Goal: Check status: Check status

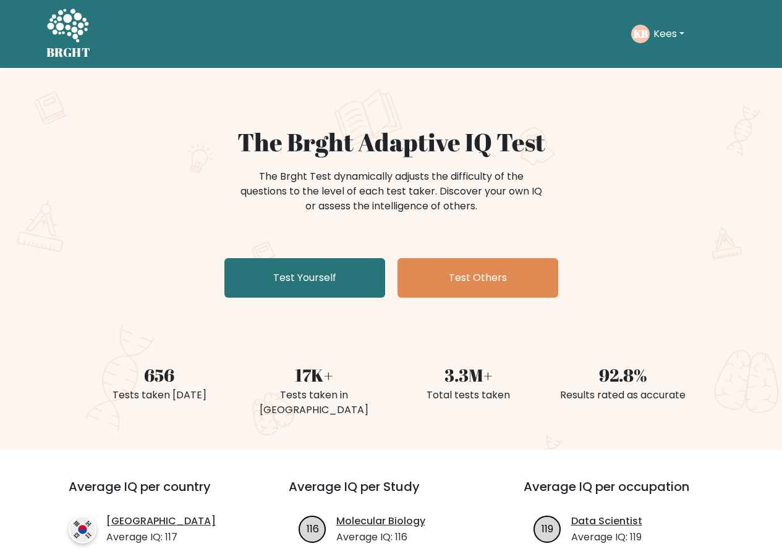
click at [669, 37] on button "Kees" at bounding box center [668, 34] width 38 height 16
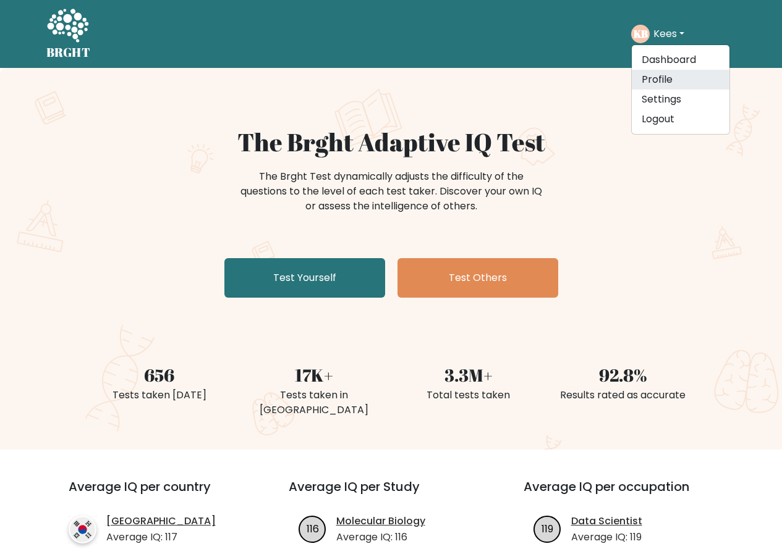
click at [664, 82] on link "Profile" at bounding box center [680, 80] width 98 height 20
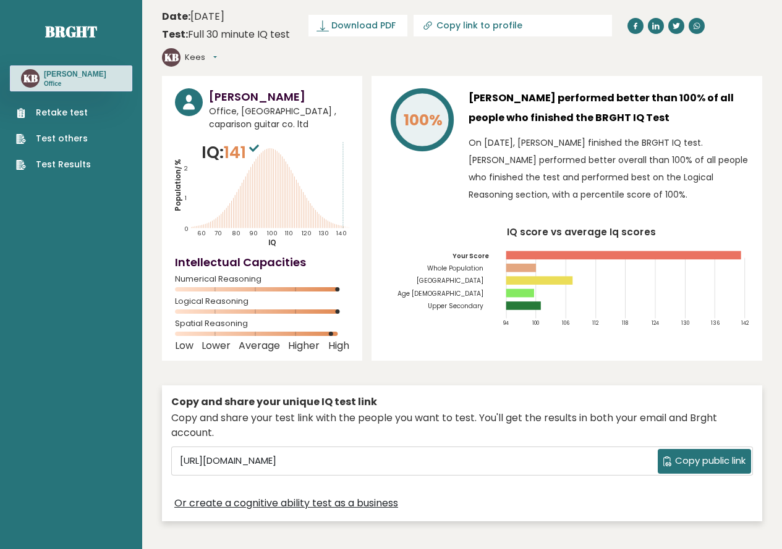
click at [67, 162] on link "Test Results" at bounding box center [53, 164] width 75 height 13
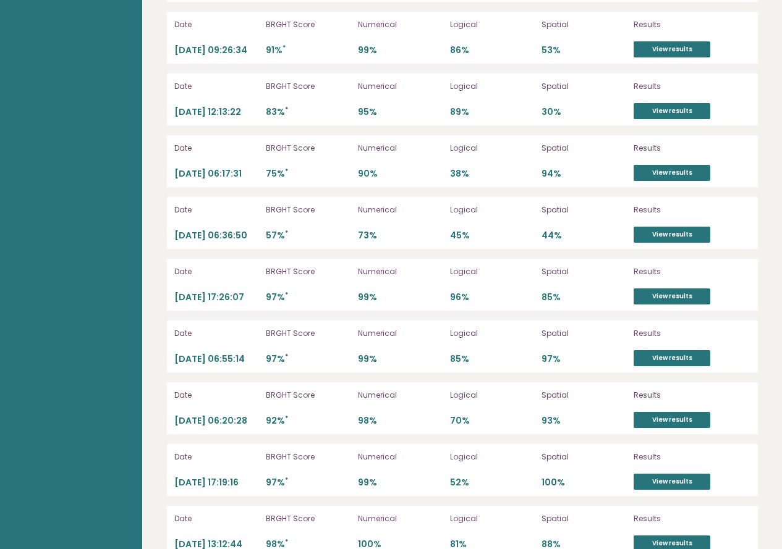
scroll to position [4229, 0]
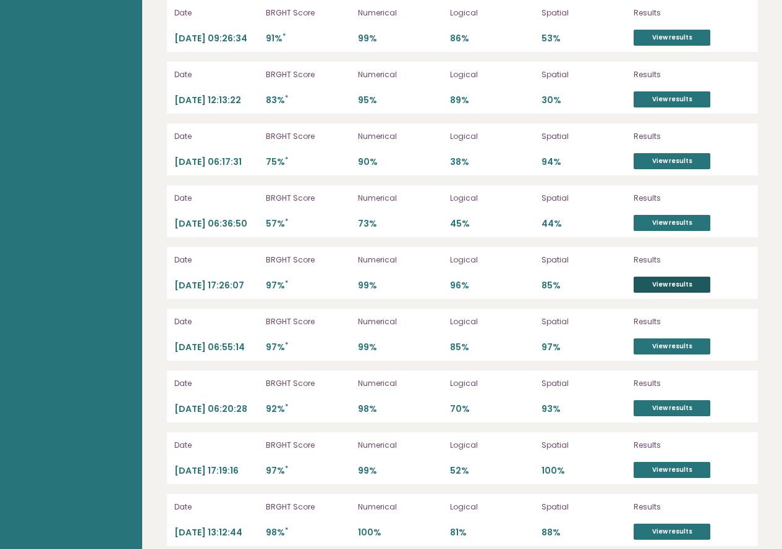
click at [665, 293] on link "View results" at bounding box center [671, 285] width 77 height 16
click at [667, 293] on link "View results" at bounding box center [671, 285] width 77 height 16
click at [665, 355] on link "View results" at bounding box center [671, 347] width 77 height 16
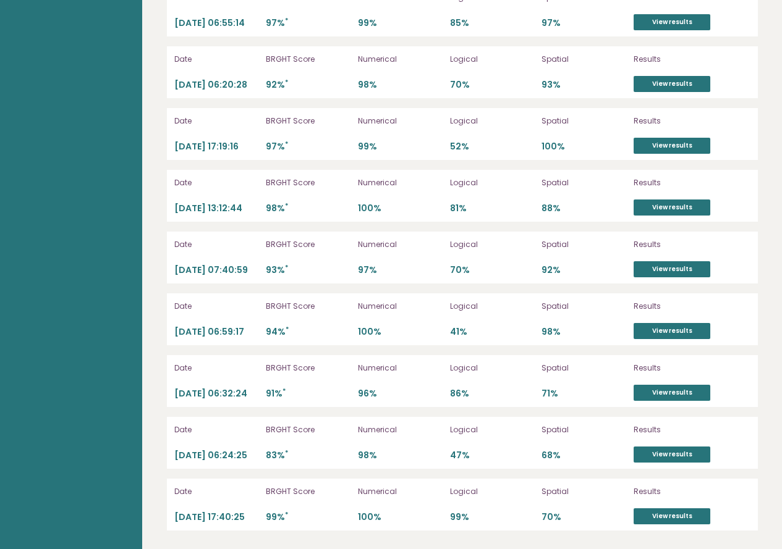
scroll to position [4610, 0]
click at [655, 515] on link "View results" at bounding box center [671, 517] width 77 height 16
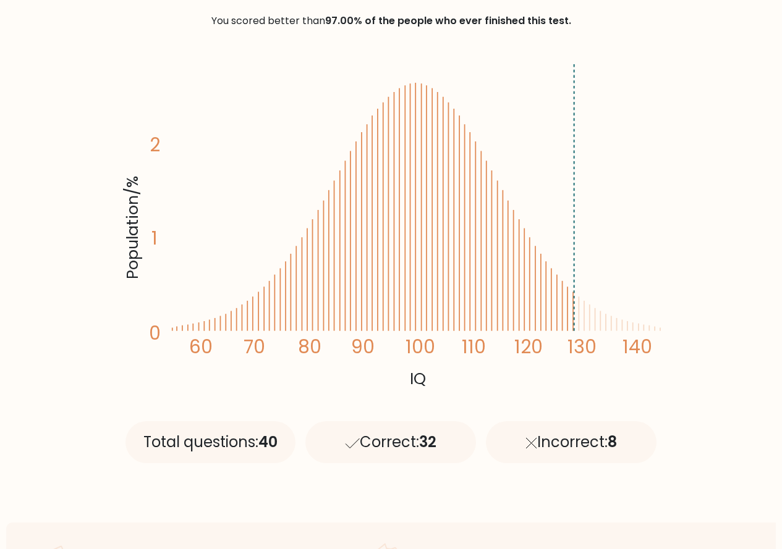
scroll to position [185, 0]
